Goal: Transaction & Acquisition: Download file/media

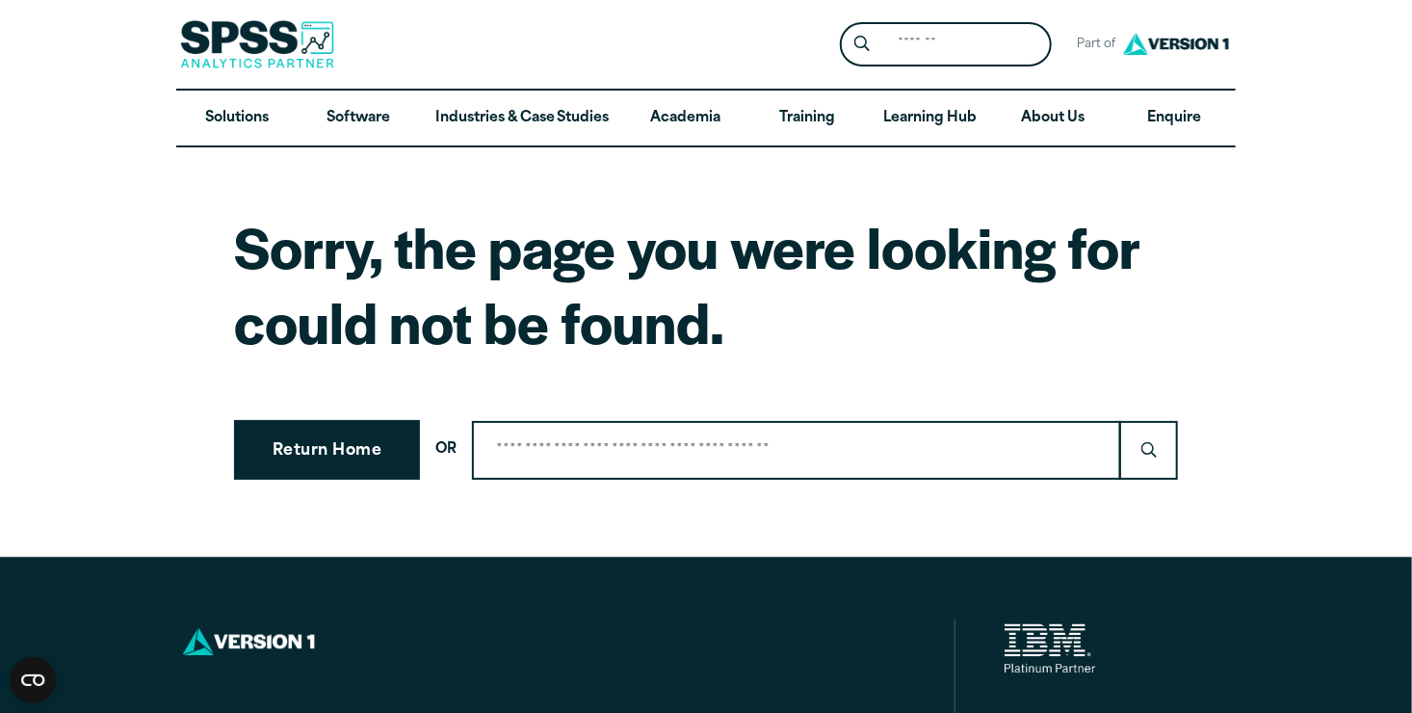
click at [560, 466] on input "Search for:" at bounding box center [796, 450] width 649 height 59
type input "**********"
click at [1119, 421] on input "******" at bounding box center [1148, 450] width 59 height 59
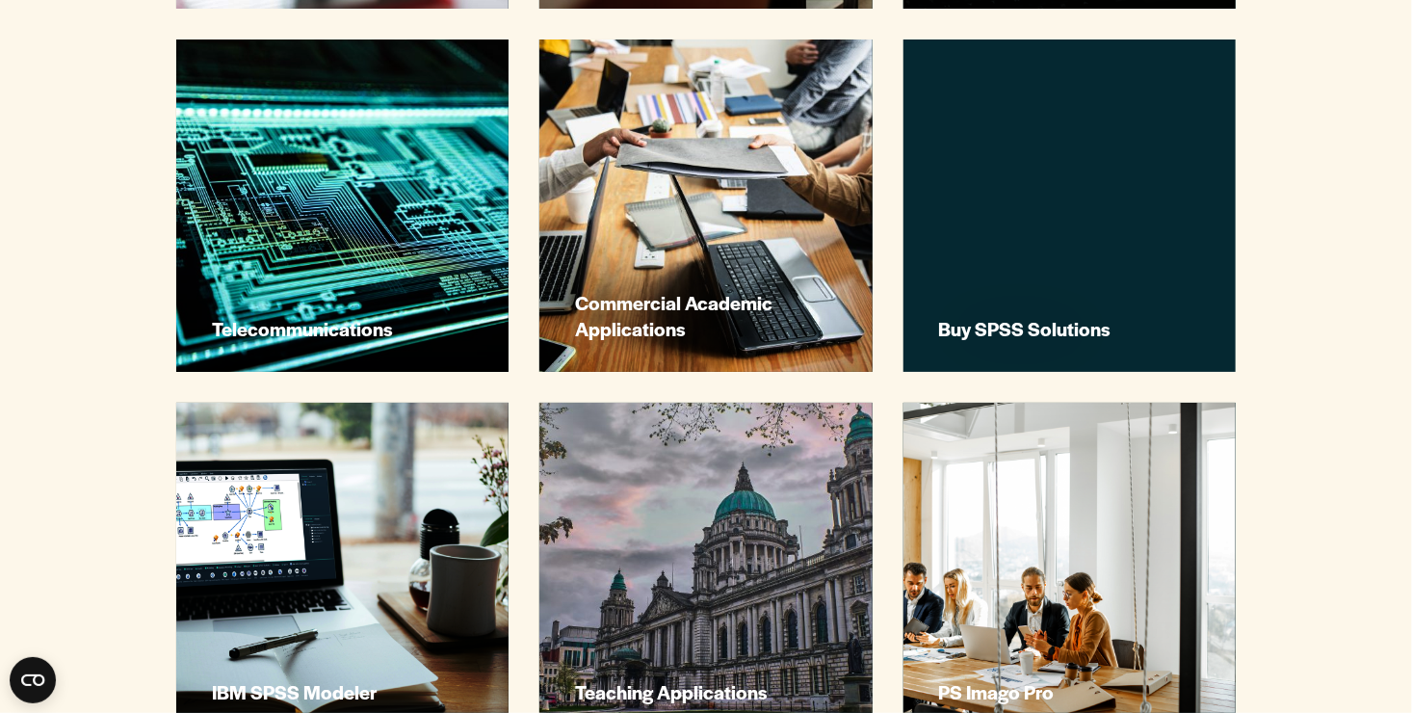
scroll to position [2356, 0]
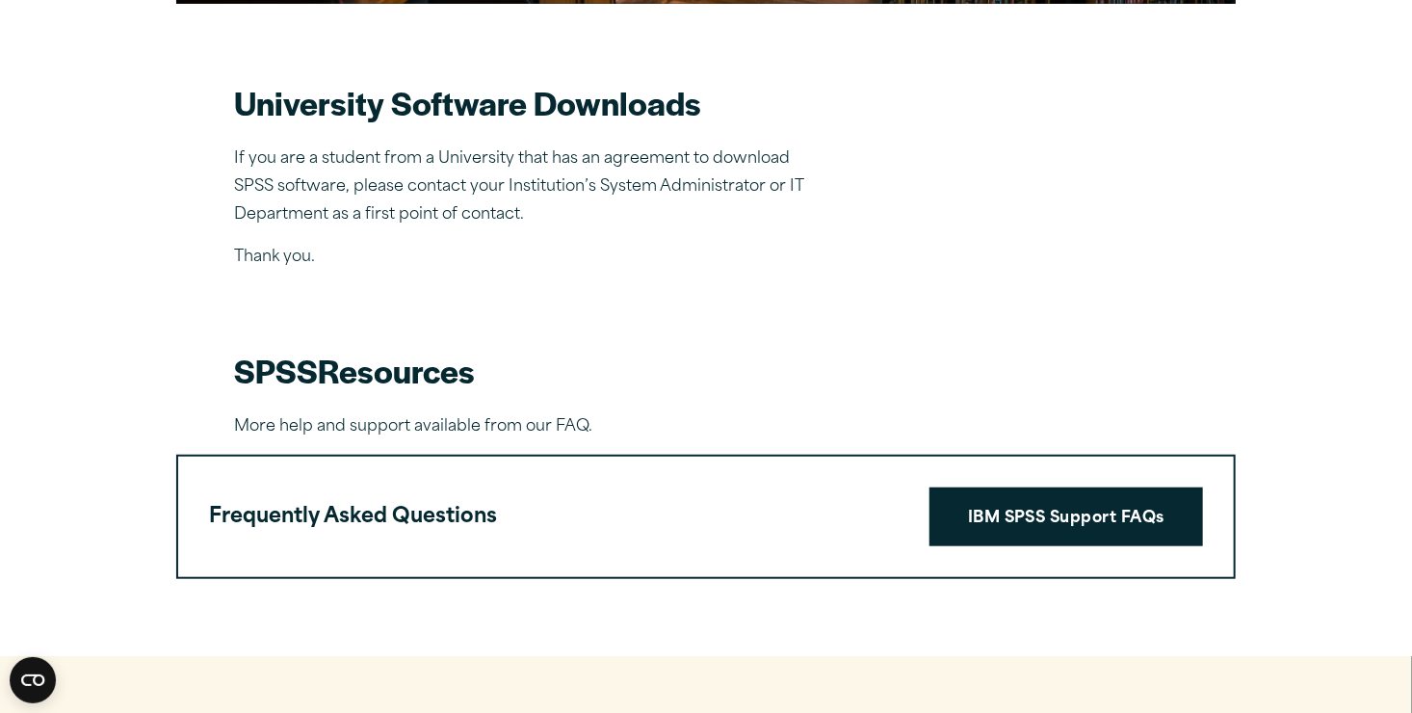
scroll to position [527, 0]
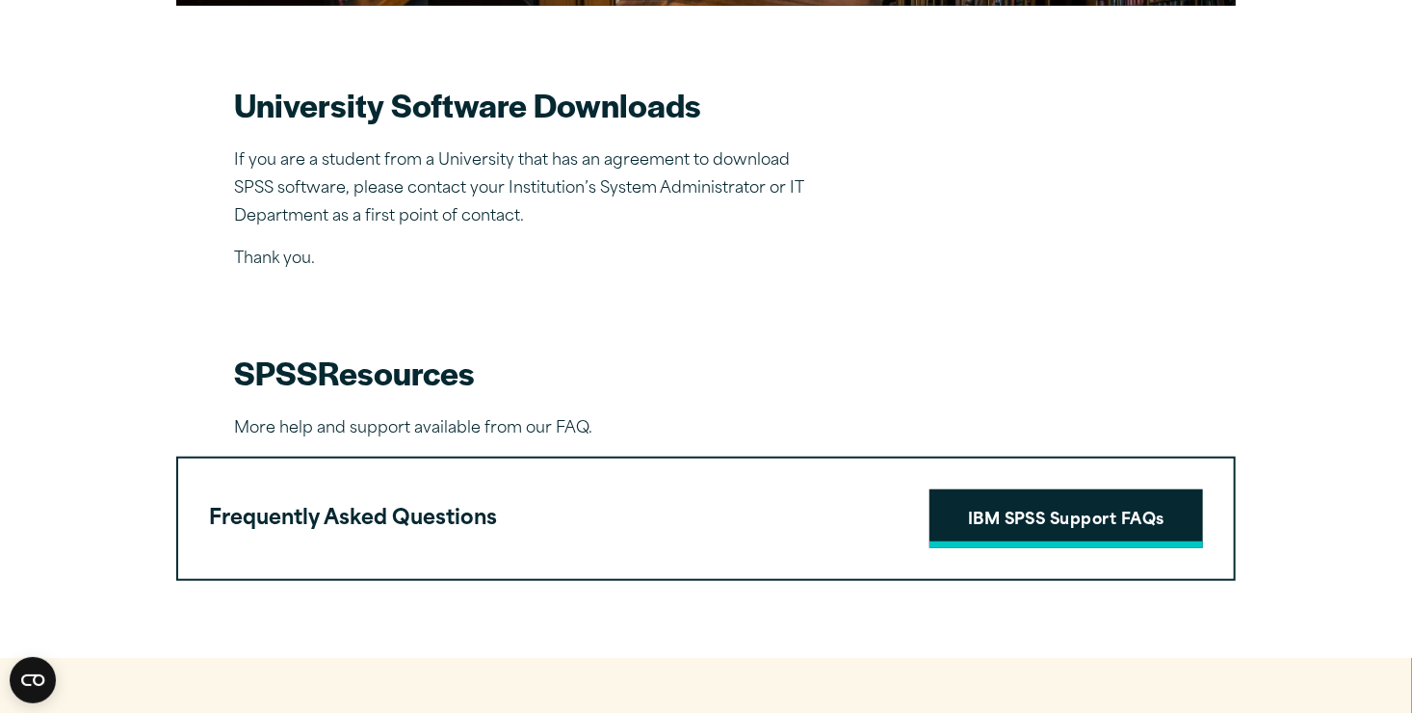
click at [1014, 509] on link "IBM SPSS Support FAQs" at bounding box center [1065, 519] width 273 height 60
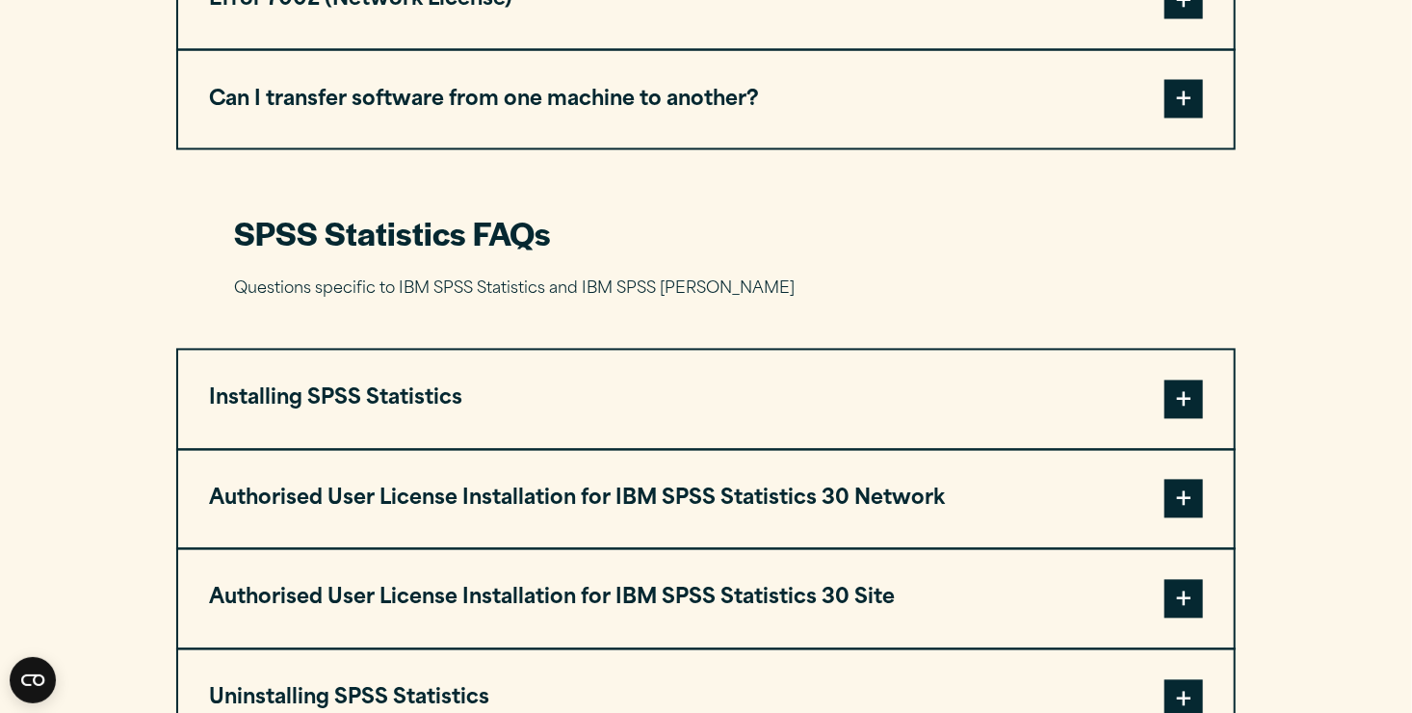
scroll to position [1763, 0]
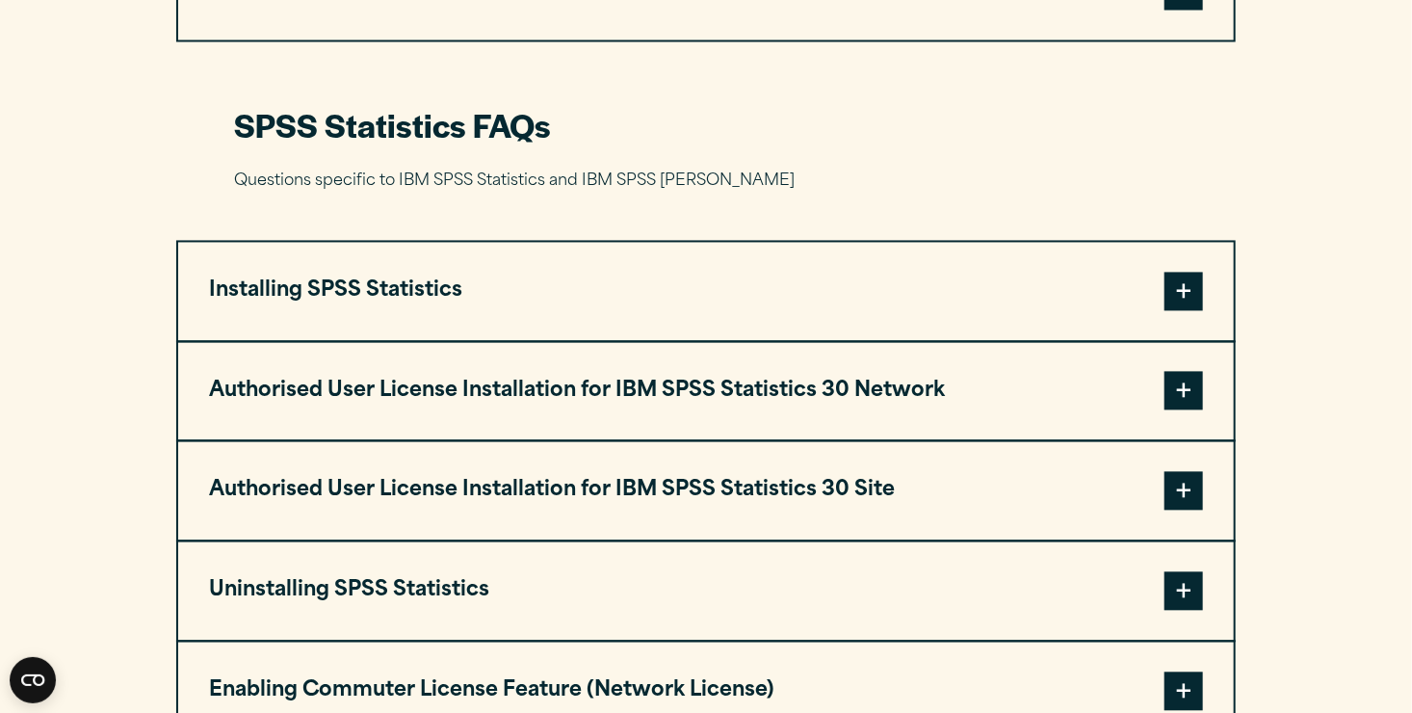
click at [1190, 284] on span at bounding box center [1183, 291] width 39 height 39
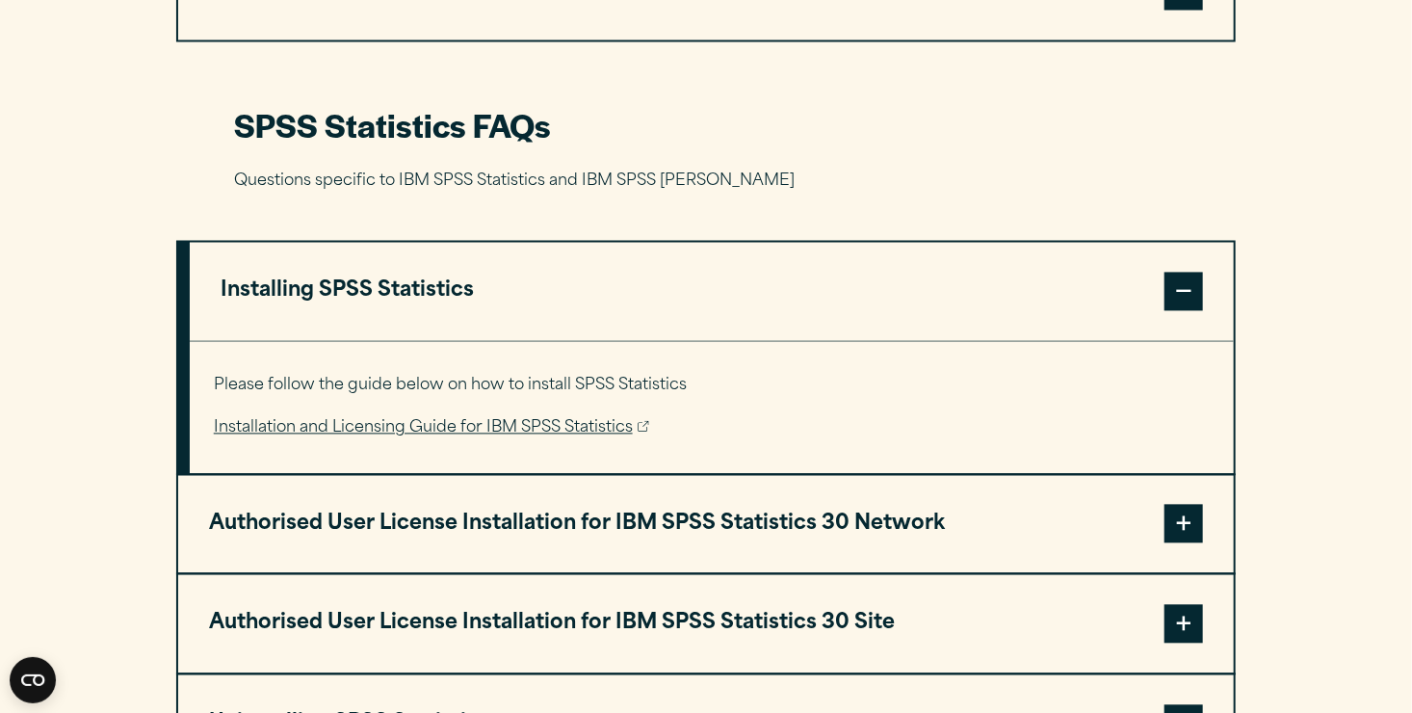
click at [564, 415] on link "Installation and Licensing Guide for IBM SPSS Statistics" at bounding box center [431, 429] width 435 height 28
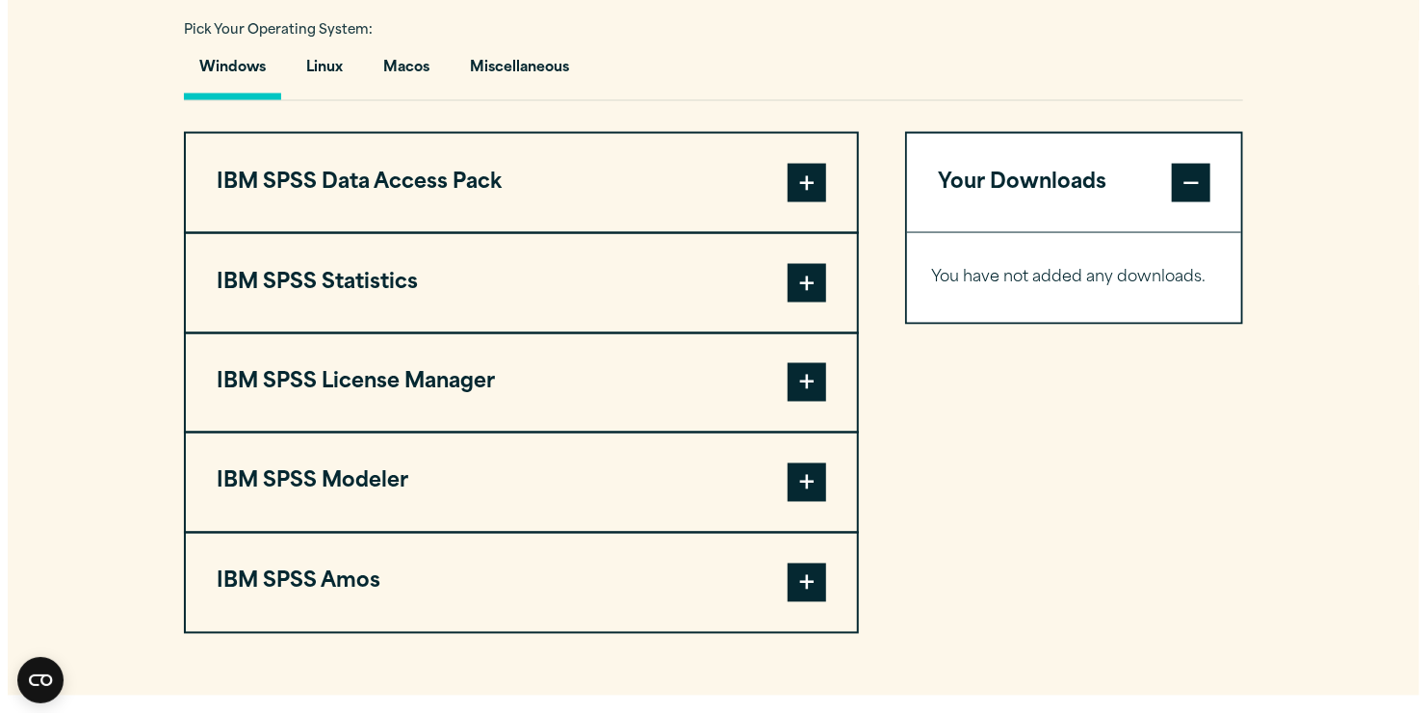
scroll to position [1437, 0]
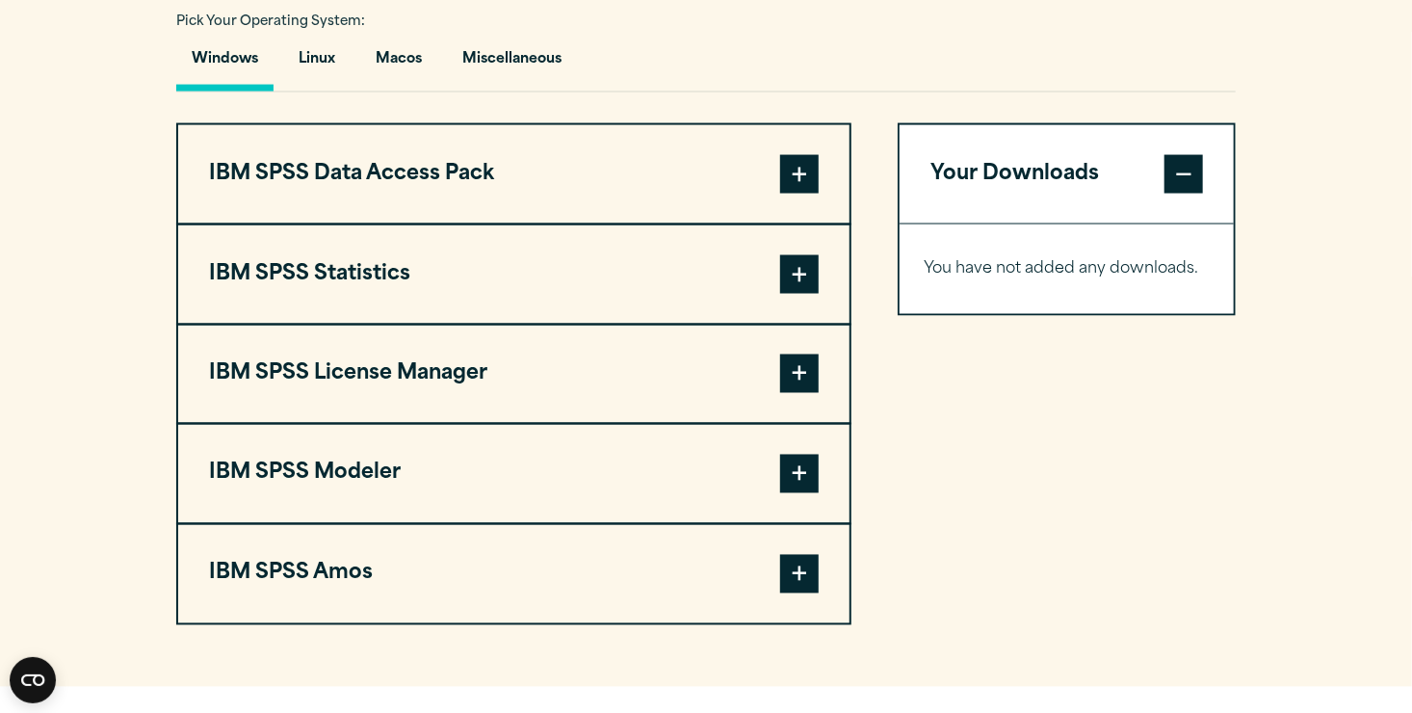
click at [791, 282] on span at bounding box center [799, 274] width 39 height 39
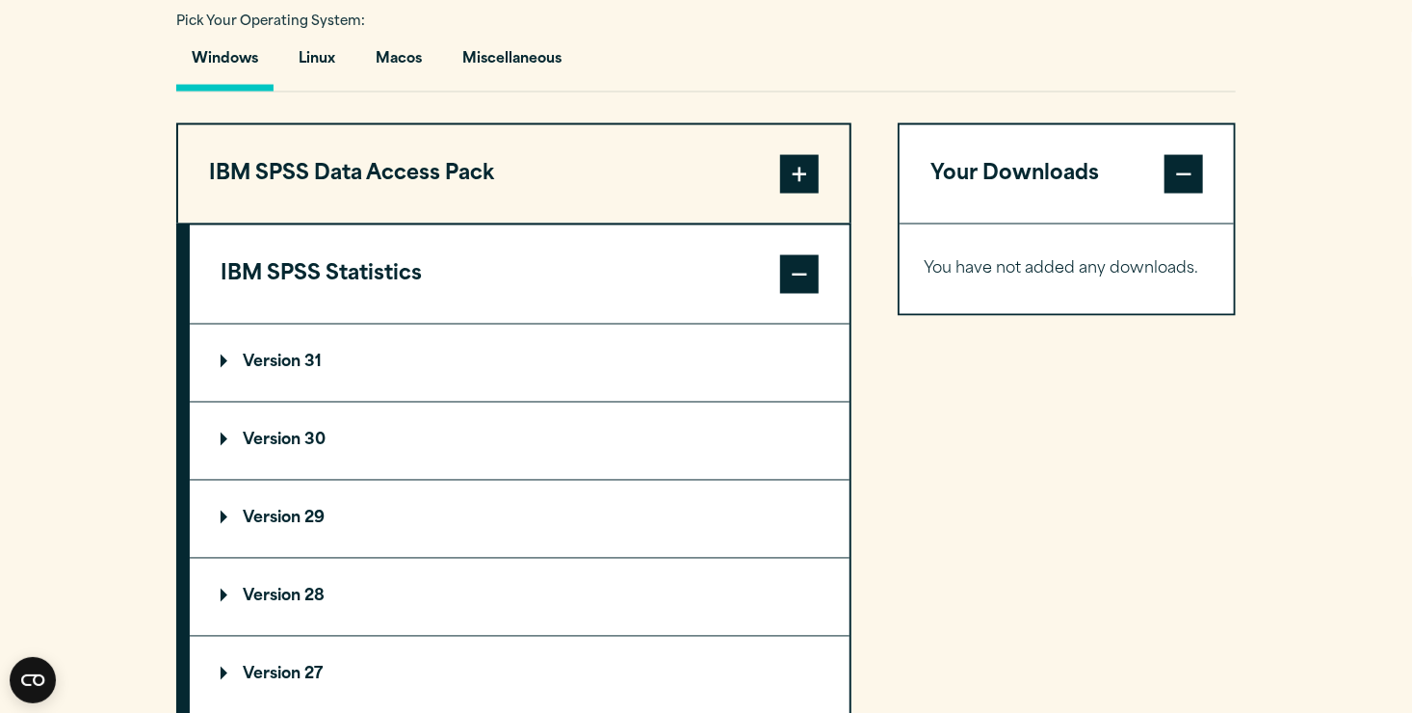
click at [333, 439] on summary "Version 30" at bounding box center [520, 440] width 660 height 77
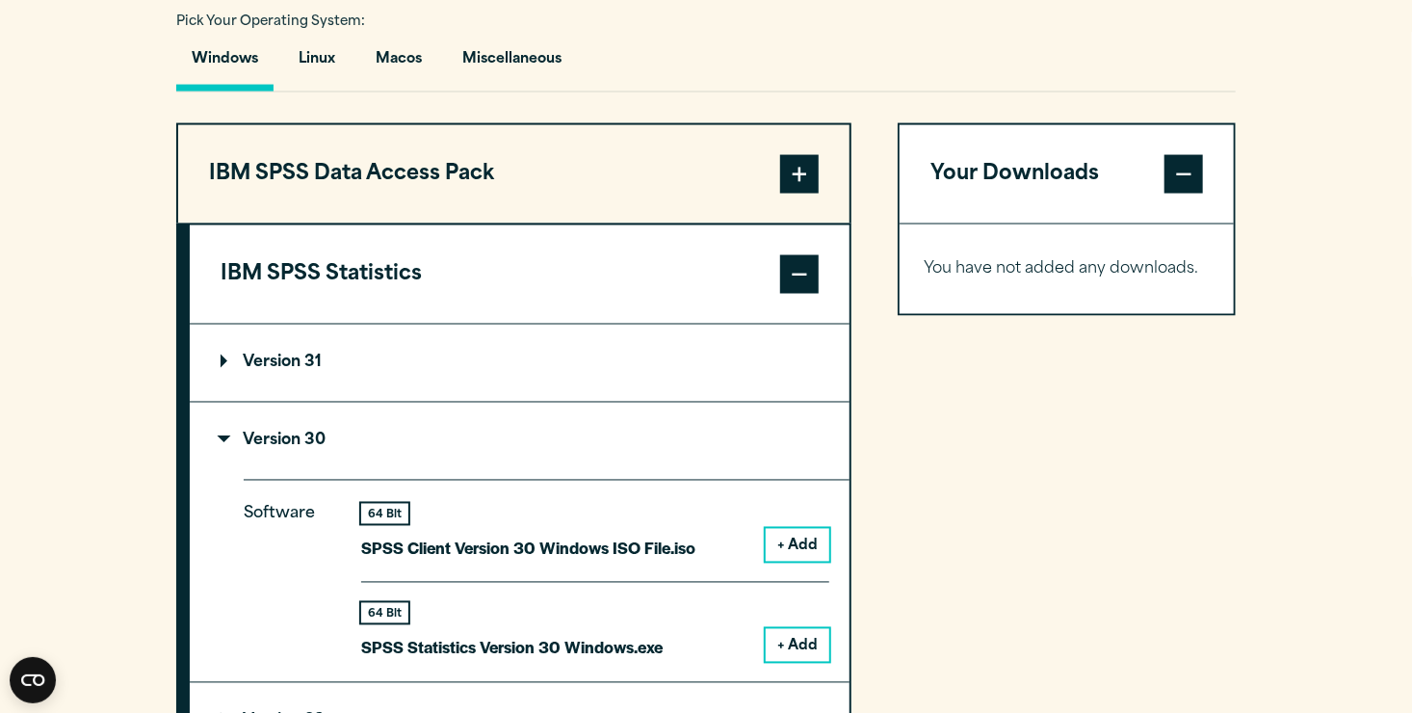
click at [817, 640] on button "+ Add" at bounding box center [797, 645] width 64 height 33
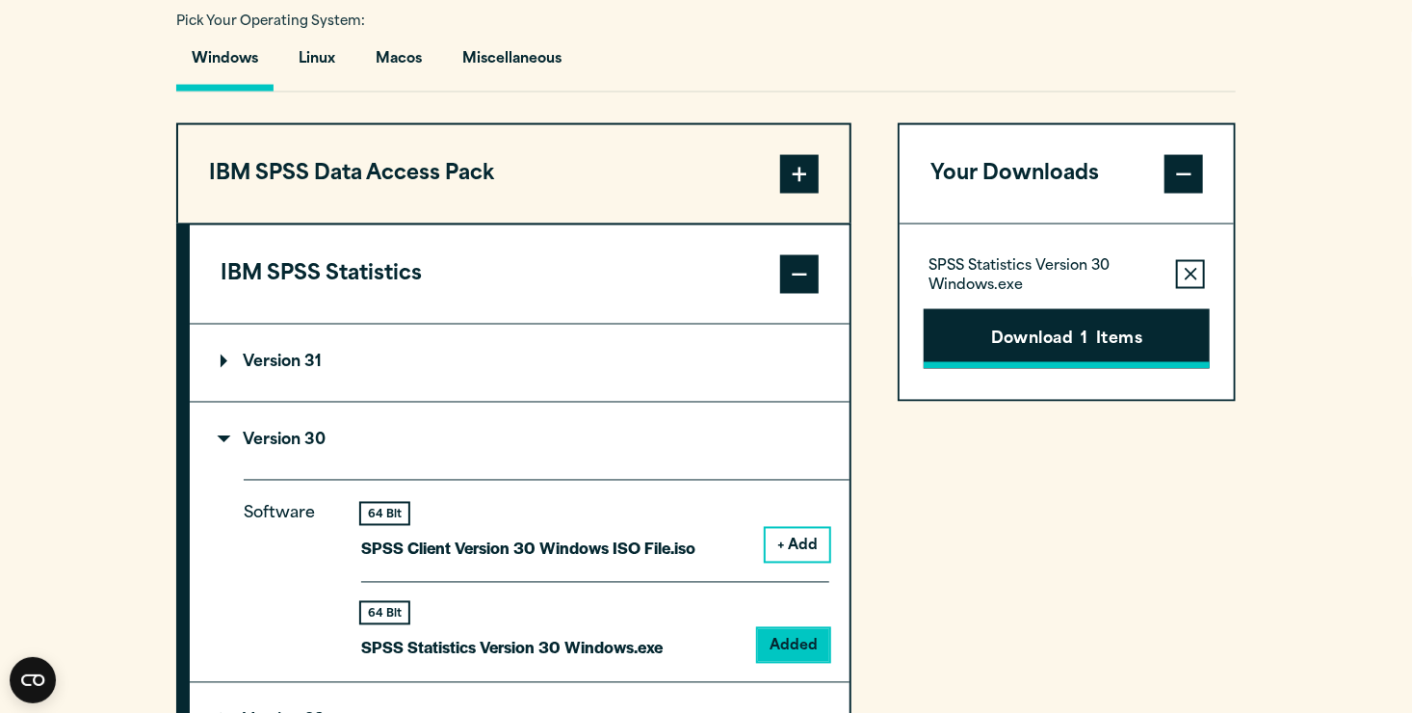
click at [1116, 339] on button "Download 1 Items" at bounding box center [1066, 339] width 286 height 60
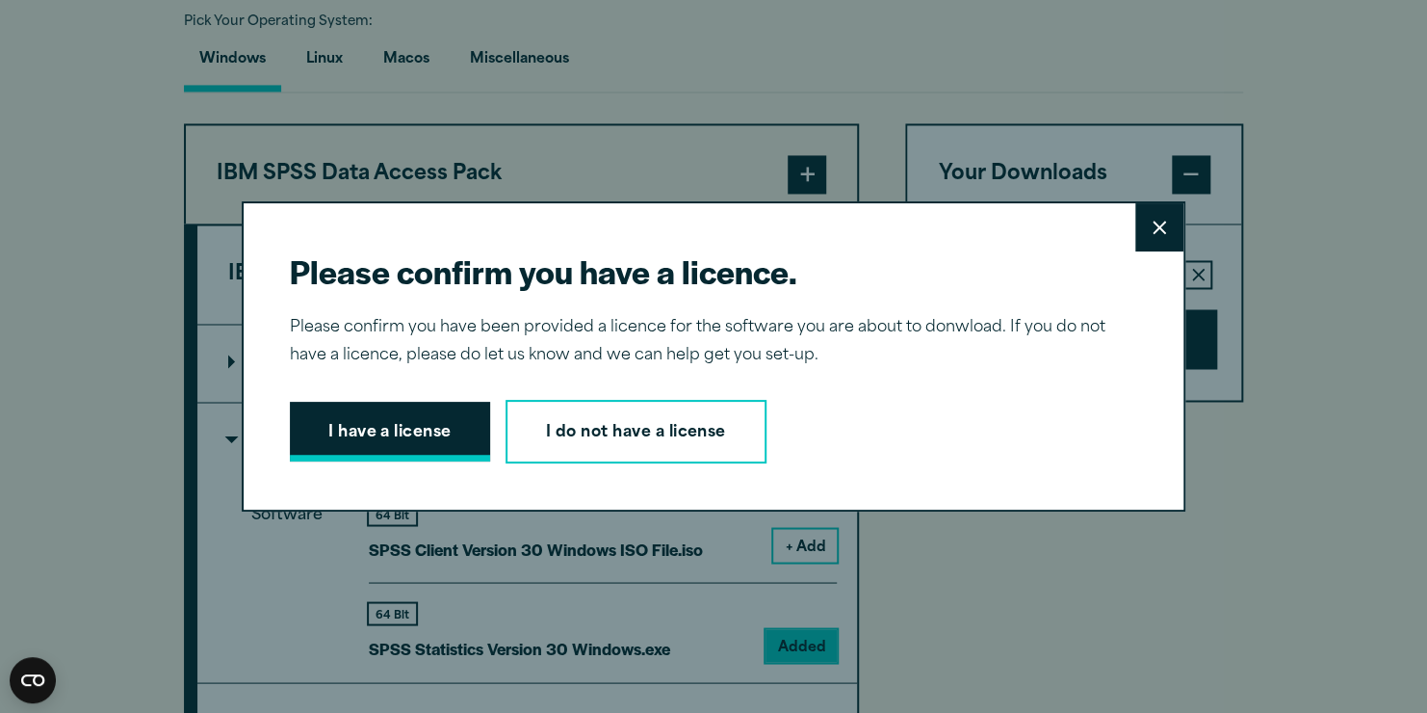
click at [445, 441] on button "I have a license" at bounding box center [390, 432] width 200 height 60
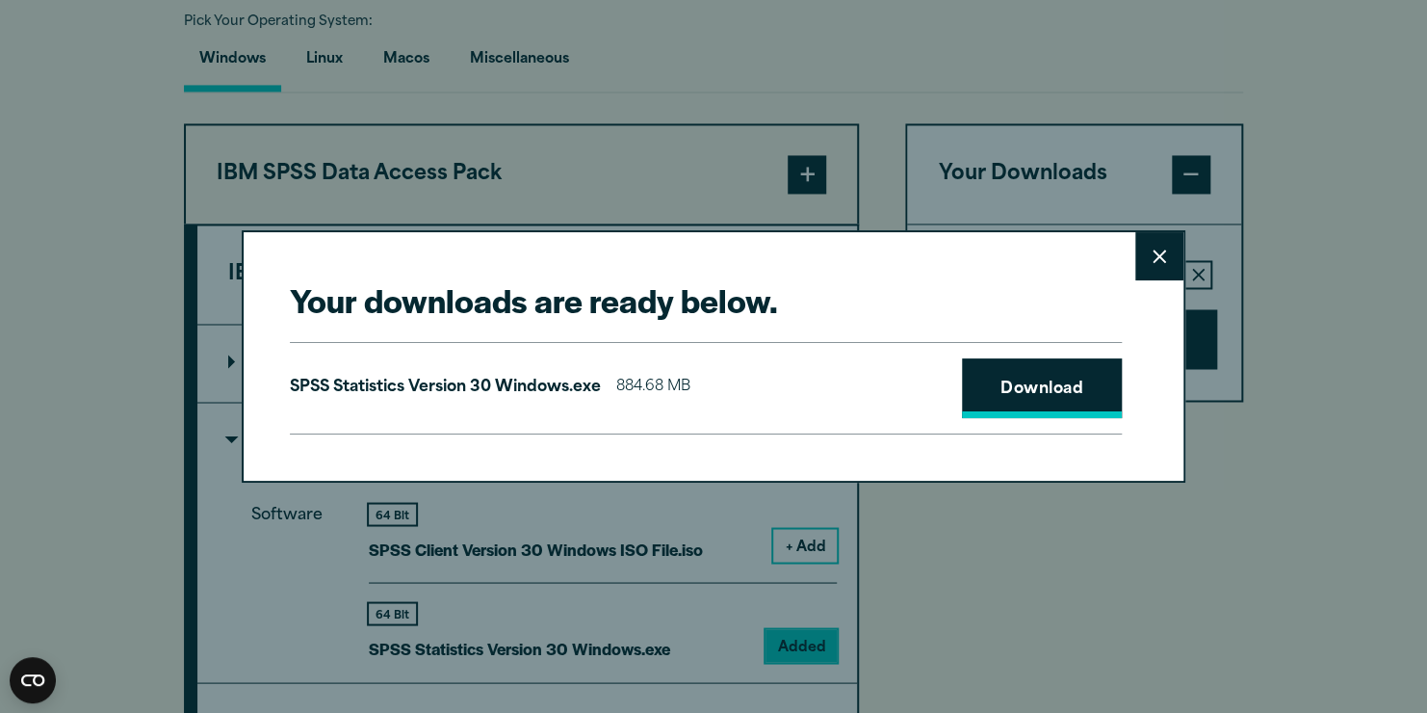
click at [1010, 382] on link "Download" at bounding box center [1042, 388] width 160 height 60
